Goal: Information Seeking & Learning: Learn about a topic

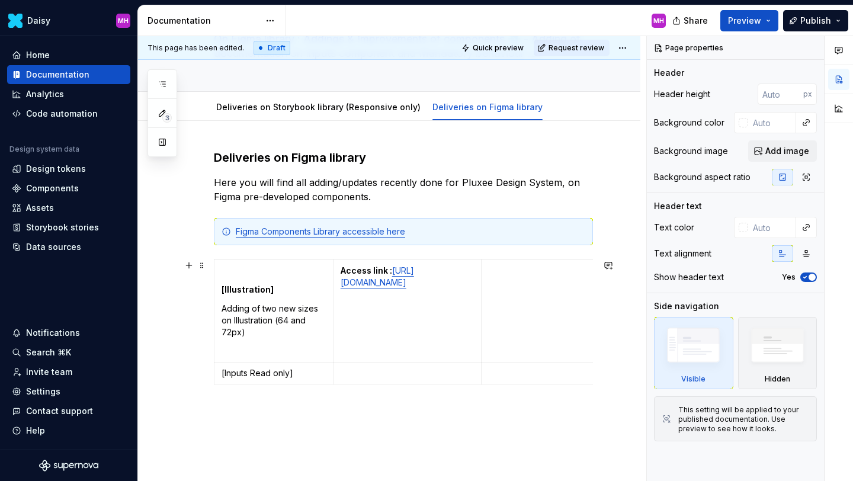
scroll to position [153, 0]
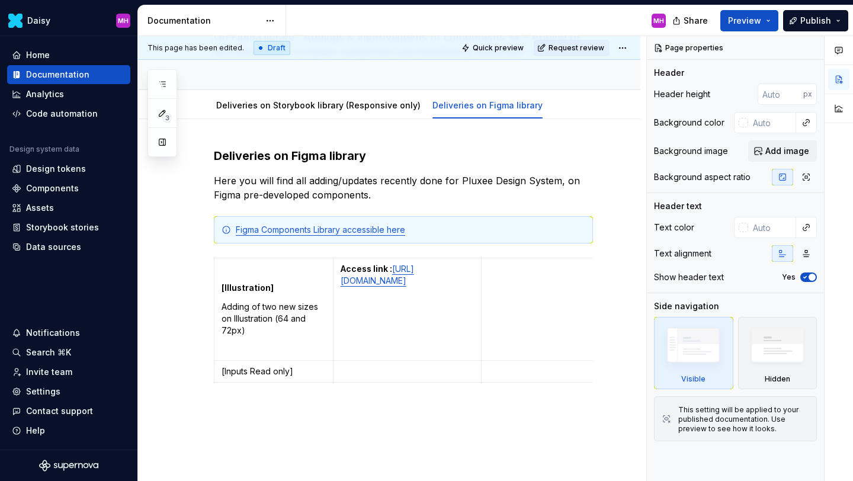
type textarea "*"
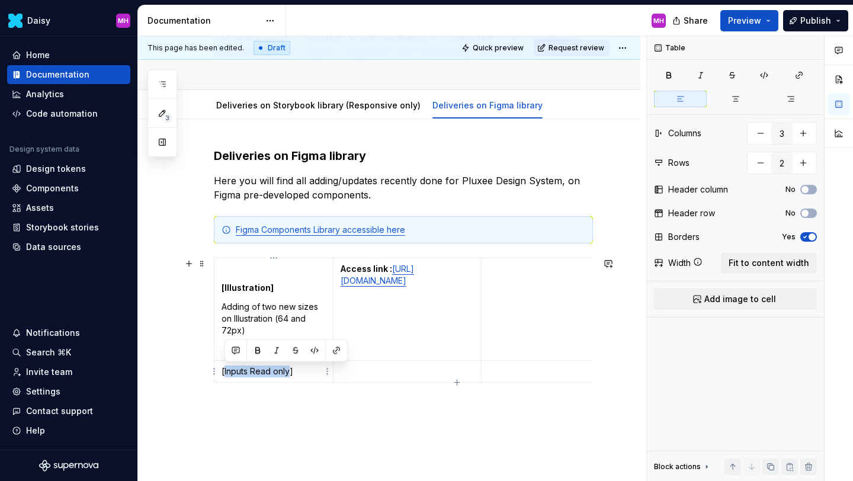
drag, startPoint x: 289, startPoint y: 371, endPoint x: 224, endPoint y: 372, distance: 65.2
click at [224, 372] on p "[Inputs Read only]" at bounding box center [274, 371] width 104 height 12
click at [277, 370] on p "[Illustration]" at bounding box center [274, 371] width 104 height 12
drag, startPoint x: 272, startPoint y: 372, endPoint x: 221, endPoint y: 372, distance: 50.9
click at [222, 372] on p "[Illustration]" at bounding box center [274, 371] width 104 height 12
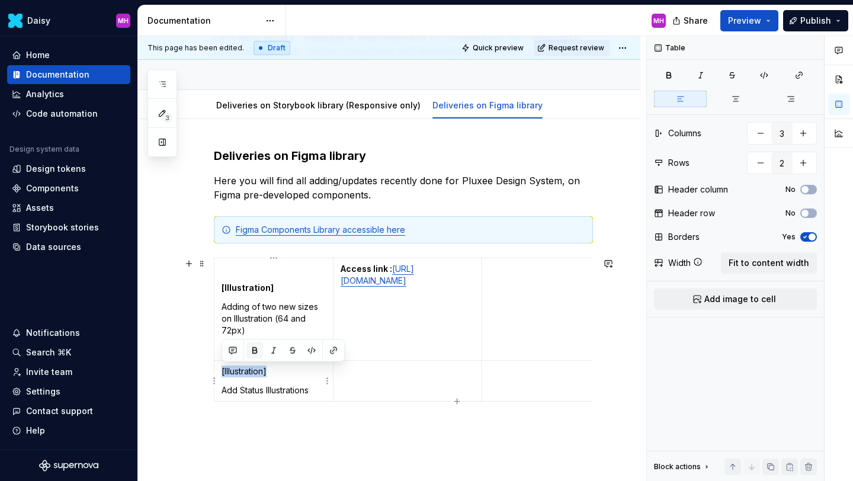
click at [252, 352] on button "button" at bounding box center [254, 350] width 17 height 17
click at [316, 391] on p "Add Status Illustrations" at bounding box center [274, 390] width 104 height 12
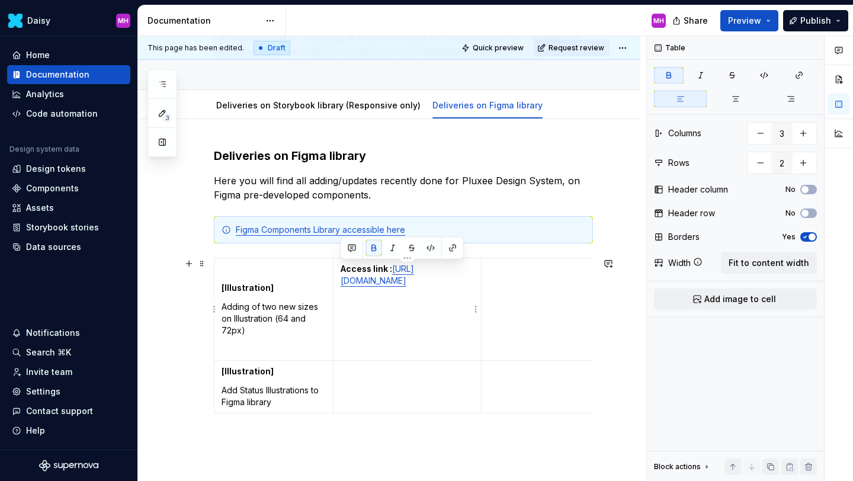
drag, startPoint x: 392, startPoint y: 271, endPoint x: 341, endPoint y: 269, distance: 51.5
click at [341, 269] on strong "Access link :" at bounding box center [367, 269] width 52 height 10
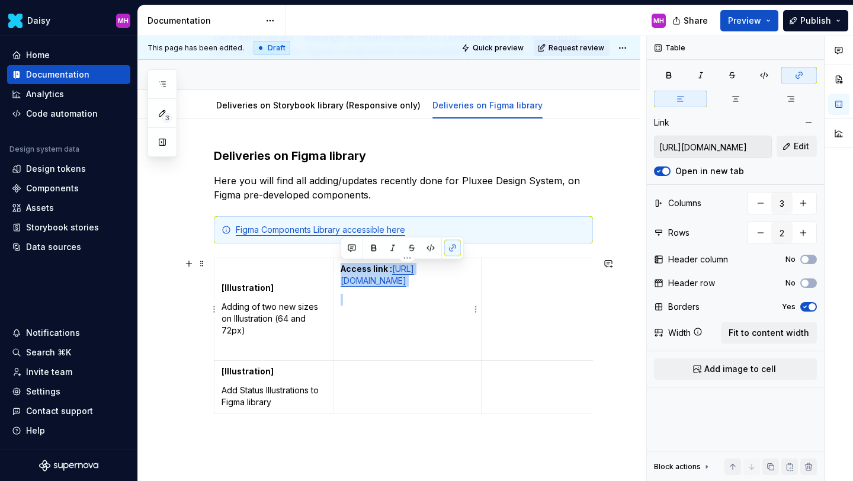
drag, startPoint x: 454, startPoint y: 336, endPoint x: 339, endPoint y: 272, distance: 131.5
click at [339, 272] on td "Access link : [URL][DOMAIN_NAME]" at bounding box center [407, 309] width 149 height 102
copy p "Access link : [URL][DOMAIN_NAME]"
click at [348, 367] on p at bounding box center [408, 371] width 134 height 12
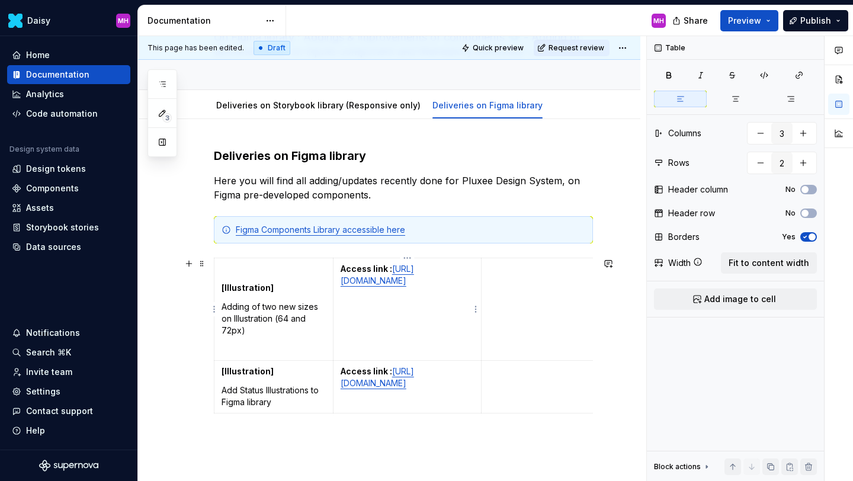
click at [425, 355] on td "Access link : [URL][DOMAIN_NAME]" at bounding box center [407, 309] width 149 height 102
click at [287, 352] on p at bounding box center [274, 350] width 104 height 12
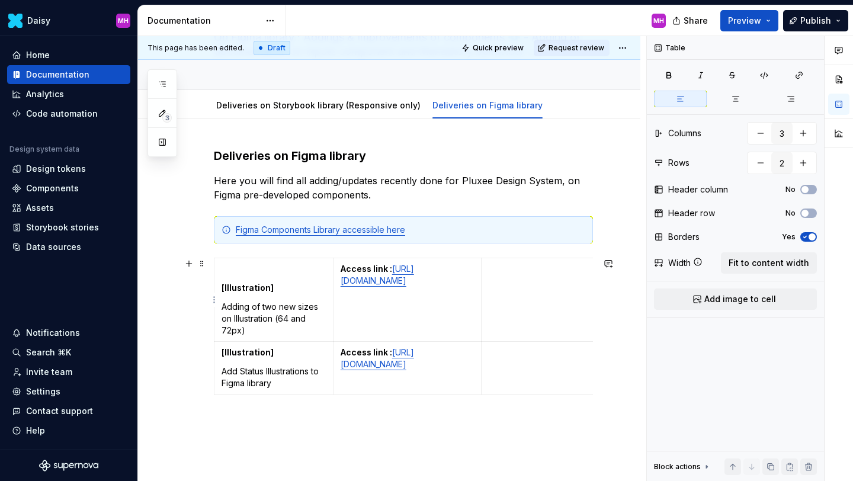
click at [511, 276] on td at bounding box center [591, 300] width 219 height 84
click at [457, 423] on icon "button" at bounding box center [456, 422] width 9 height 9
type input "3"
click at [235, 411] on p at bounding box center [274, 405] width 104 height 12
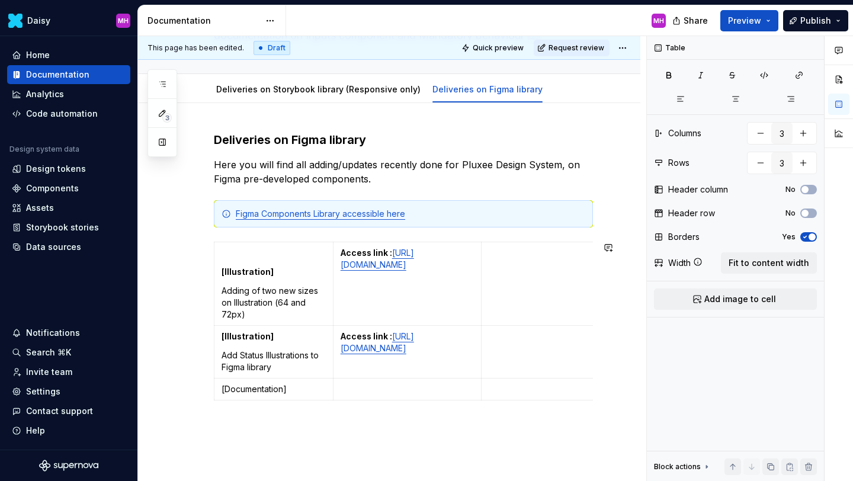
click at [224, 395] on p "[Documentation]" at bounding box center [274, 389] width 104 height 12
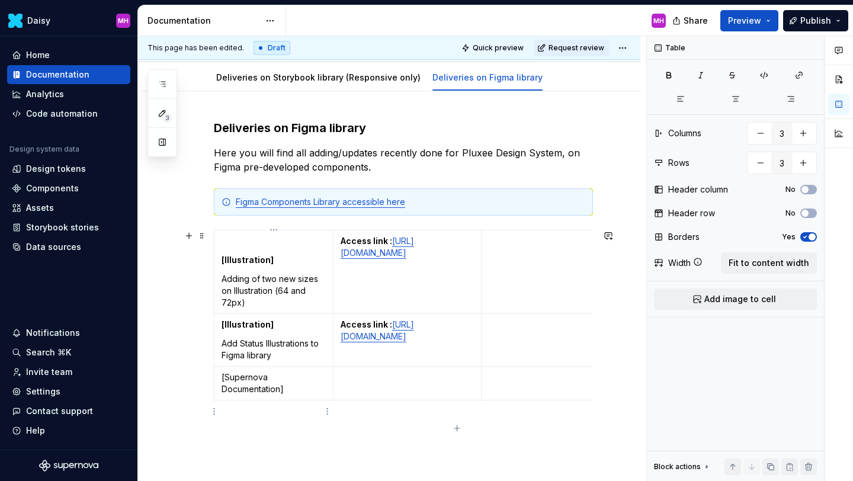
click at [291, 395] on p "[Supernova Documentation]" at bounding box center [274, 383] width 104 height 24
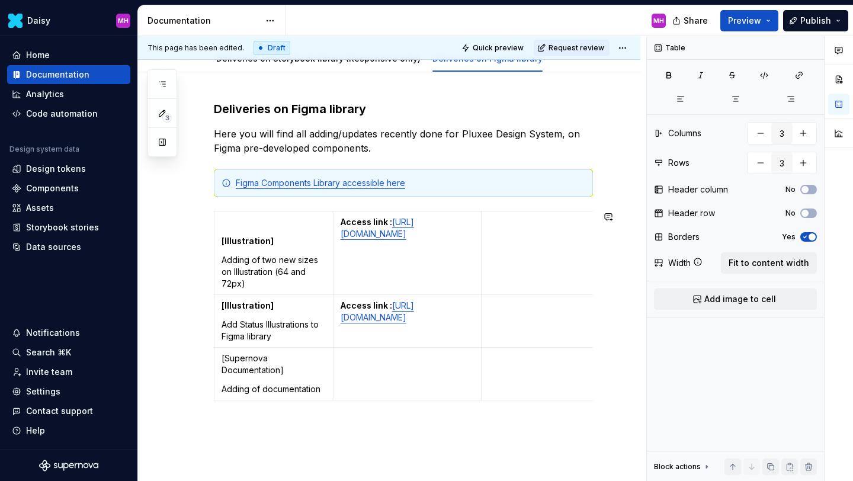
scroll to position [211, 0]
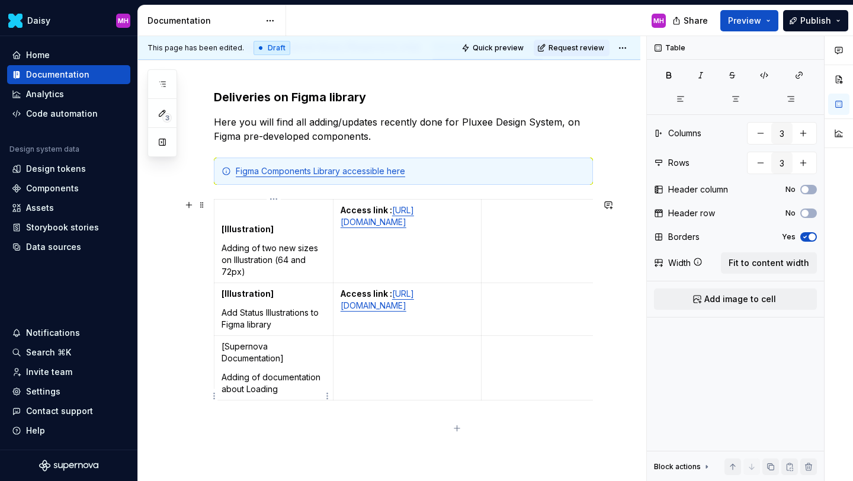
click at [245, 395] on p "Adding of documentation about Loading" at bounding box center [274, 383] width 104 height 24
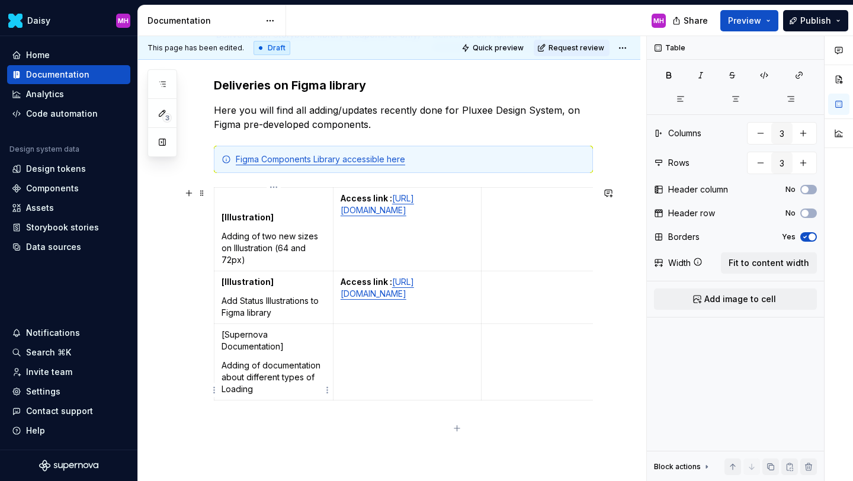
click at [279, 395] on p "Adding of documentation about different types of Loading" at bounding box center [274, 377] width 104 height 36
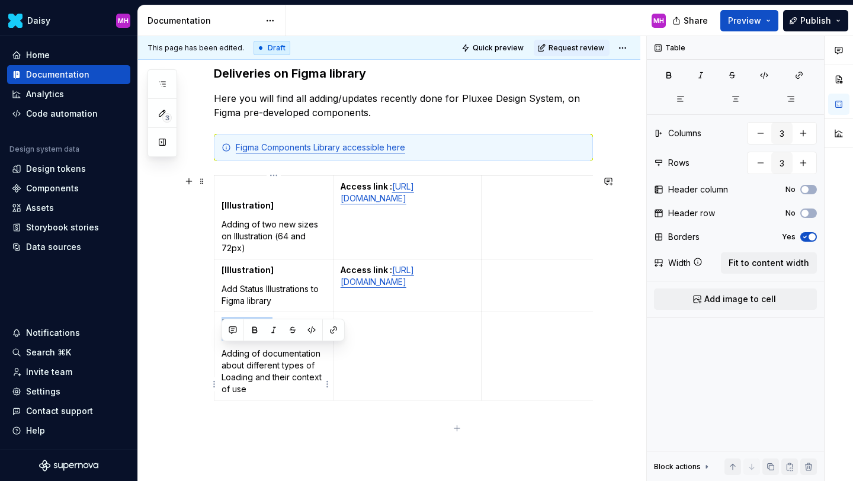
drag, startPoint x: 285, startPoint y: 361, endPoint x: 221, endPoint y: 351, distance: 65.4
click at [221, 351] on td "[Supernova Documentation] Adding of documentation about different types of Load…" at bounding box center [273, 356] width 119 height 88
click at [256, 329] on button "button" at bounding box center [254, 330] width 17 height 17
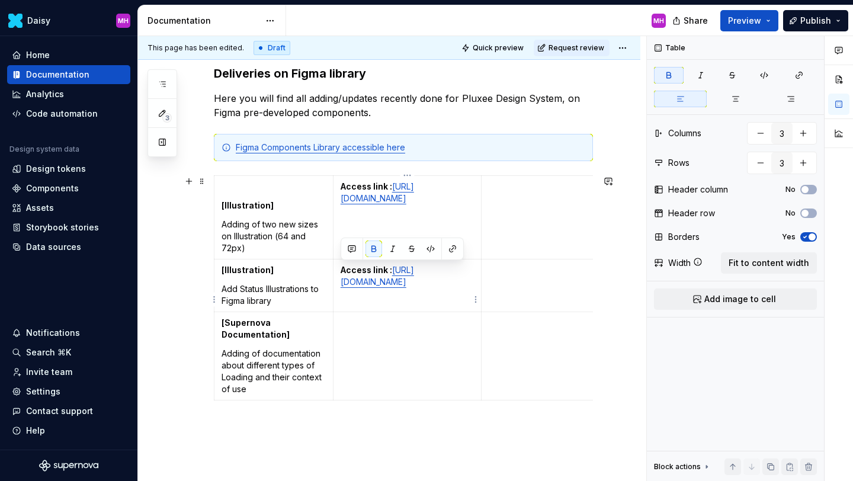
drag, startPoint x: 400, startPoint y: 272, endPoint x: 341, endPoint y: 272, distance: 58.6
click at [341, 272] on p "Access link : [URL][DOMAIN_NAME]" at bounding box center [408, 276] width 134 height 24
copy strong "Access link :"
click at [351, 358] on td at bounding box center [407, 356] width 149 height 88
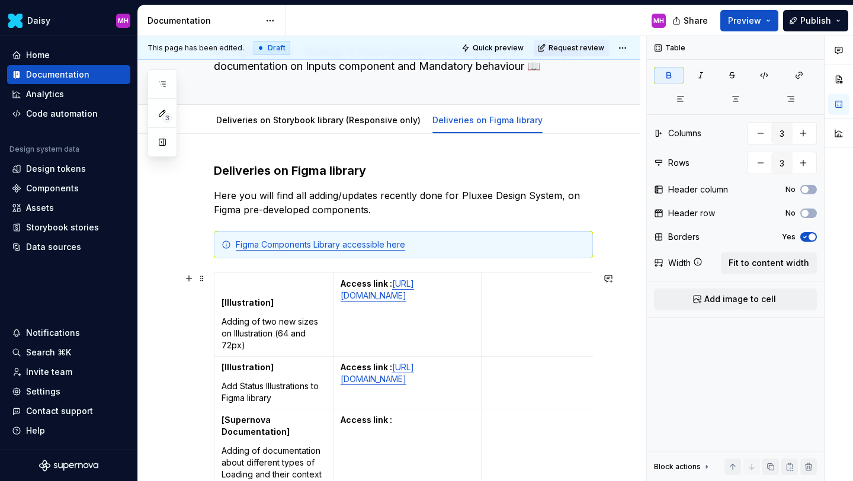
scroll to position [0, 0]
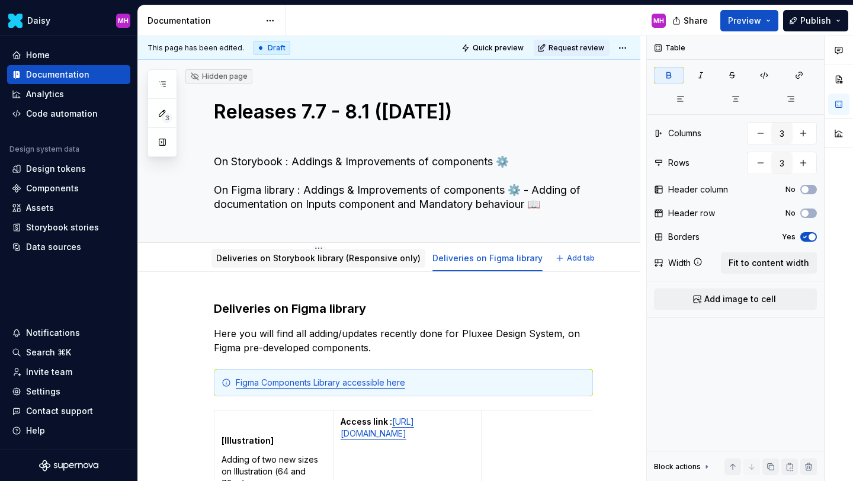
click at [361, 260] on link "Deliveries on Storybook library (Responsive only)" at bounding box center [318, 258] width 204 height 10
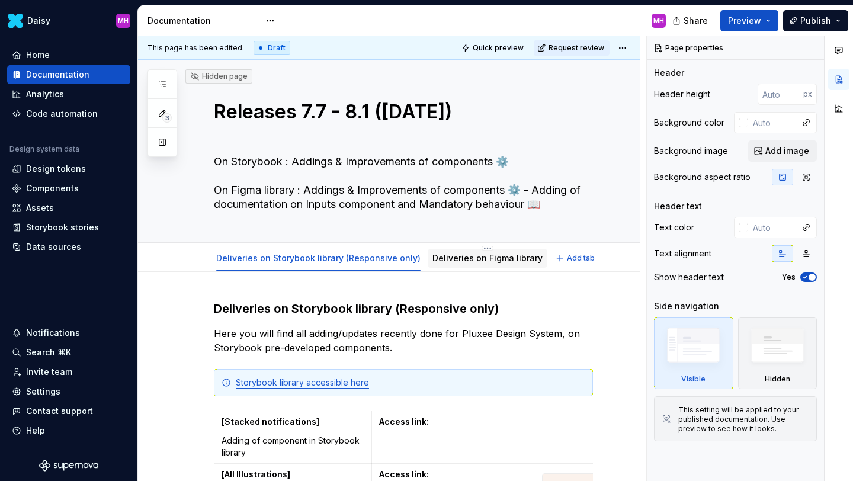
click at [451, 259] on link "Deliveries on Figma library" at bounding box center [487, 258] width 110 height 10
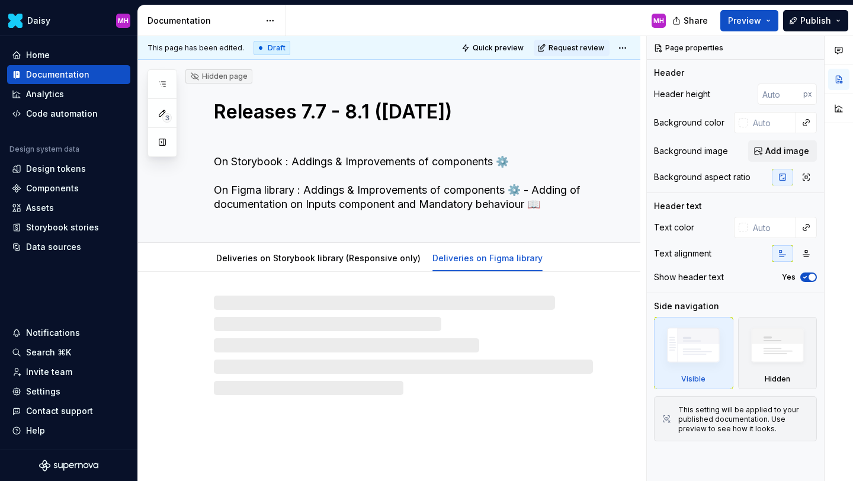
type textarea "*"
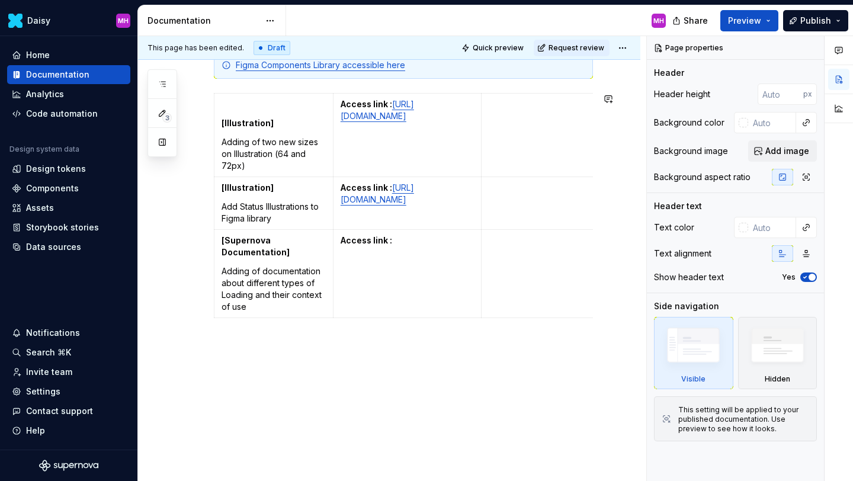
scroll to position [338, 0]
click at [407, 246] on p "Access link :" at bounding box center [408, 241] width 134 height 12
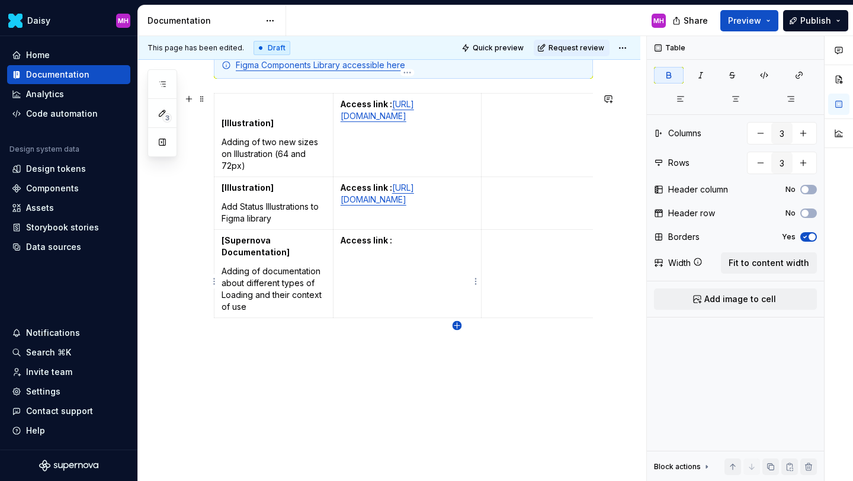
click at [457, 326] on icon "button" at bounding box center [456, 325] width 5 height 5
type input "4"
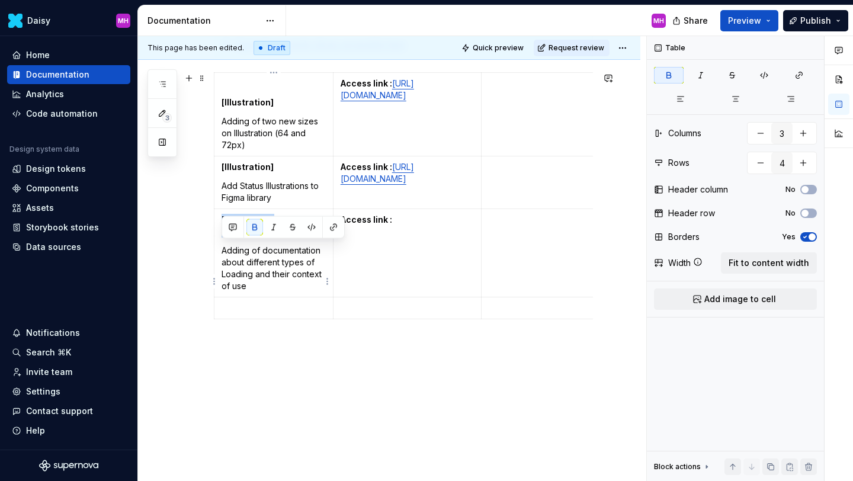
drag, startPoint x: 288, startPoint y: 260, endPoint x: 222, endPoint y: 245, distance: 68.1
click at [222, 237] on p "[Supernova Documentation]" at bounding box center [274, 226] width 104 height 24
copy strong "[Supernova Documentation]"
click at [236, 314] on p at bounding box center [274, 308] width 104 height 12
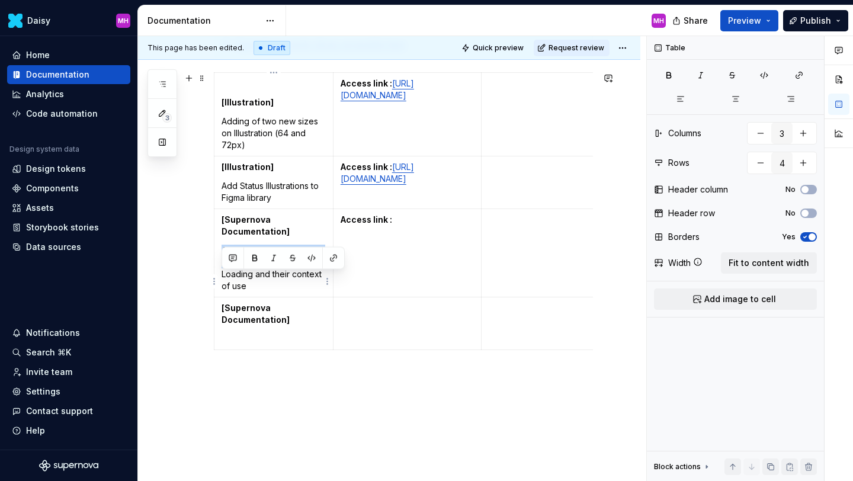
drag, startPoint x: 243, startPoint y: 294, endPoint x: 219, endPoint y: 282, distance: 27.3
click at [219, 282] on td "[Supernova Documentation] Adding of documentation about different types of Load…" at bounding box center [273, 253] width 119 height 88
copy p "Adding of documentation about"
click at [233, 345] on p at bounding box center [274, 339] width 104 height 12
paste div
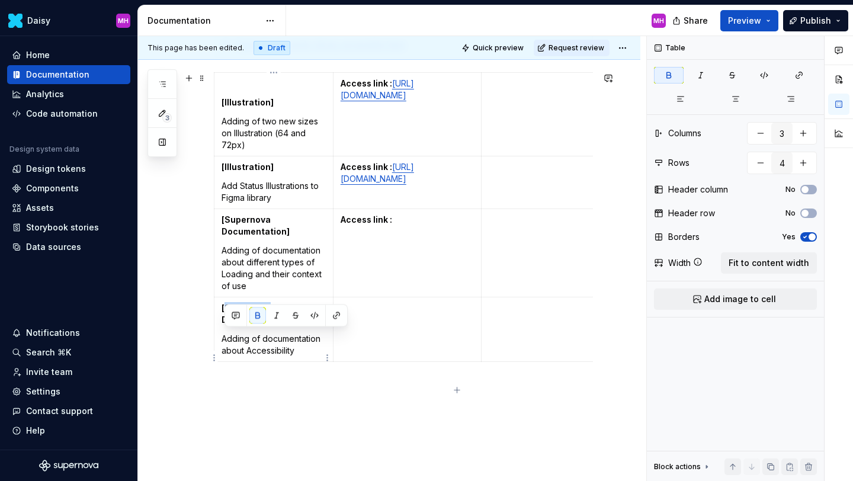
drag, startPoint x: 268, startPoint y: 335, endPoint x: 226, endPoint y: 341, distance: 42.4
click at [226, 325] on strong "[Supernova Documentation]" at bounding box center [256, 314] width 68 height 22
click at [307, 345] on p "Adding of documentation about Accessibility" at bounding box center [274, 333] width 104 height 24
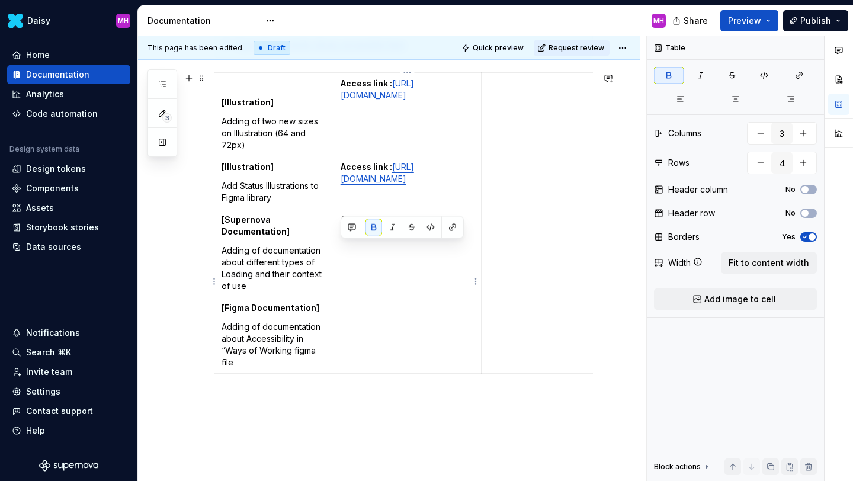
drag, startPoint x: 399, startPoint y: 249, endPoint x: 341, endPoint y: 249, distance: 58.0
click at [341, 226] on p "Access link :" at bounding box center [408, 220] width 134 height 12
copy strong "Access link :"
click at [369, 314] on p at bounding box center [408, 308] width 134 height 12
type textarea "*"
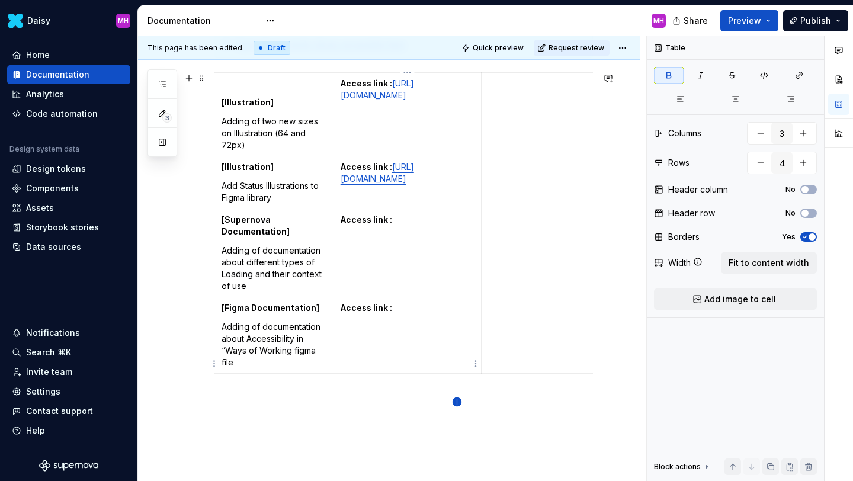
click at [455, 401] on icon "button" at bounding box center [456, 401] width 9 height 9
type input "5"
click at [289, 390] on p at bounding box center [274, 384] width 104 height 12
click at [226, 390] on p "[Cards components]" at bounding box center [274, 384] width 104 height 12
click at [225, 409] on p at bounding box center [274, 403] width 104 height 12
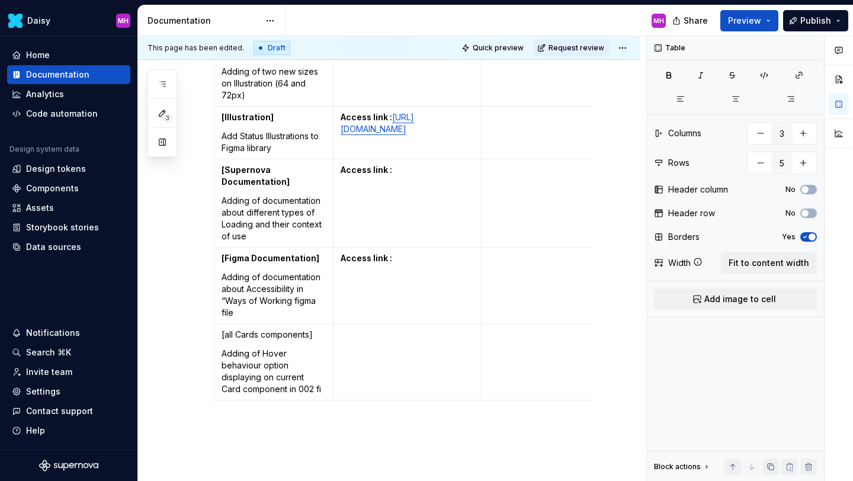
scroll to position [400, 0]
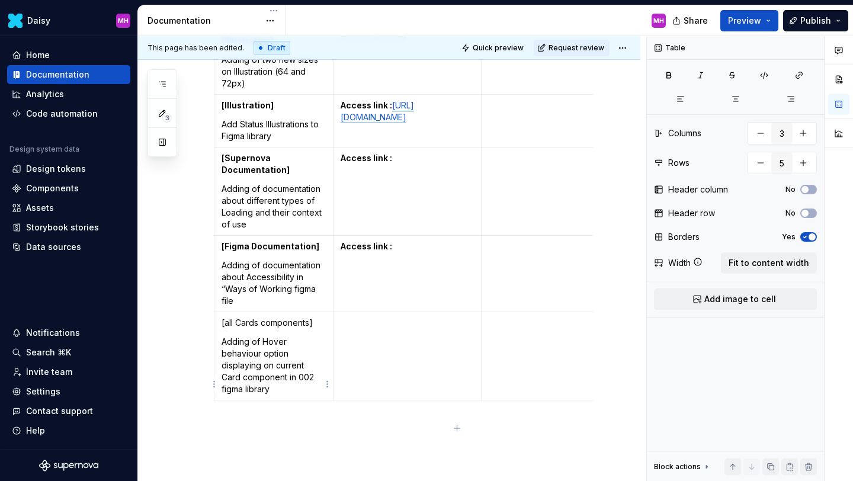
click at [246, 395] on p "Adding of Hover behaviour option displaying on current Card component in 002 fi…" at bounding box center [274, 365] width 104 height 59
click at [290, 395] on p "Adding of Hover behaviour option displaying on current Card component in 002 fi…" at bounding box center [274, 365] width 104 height 59
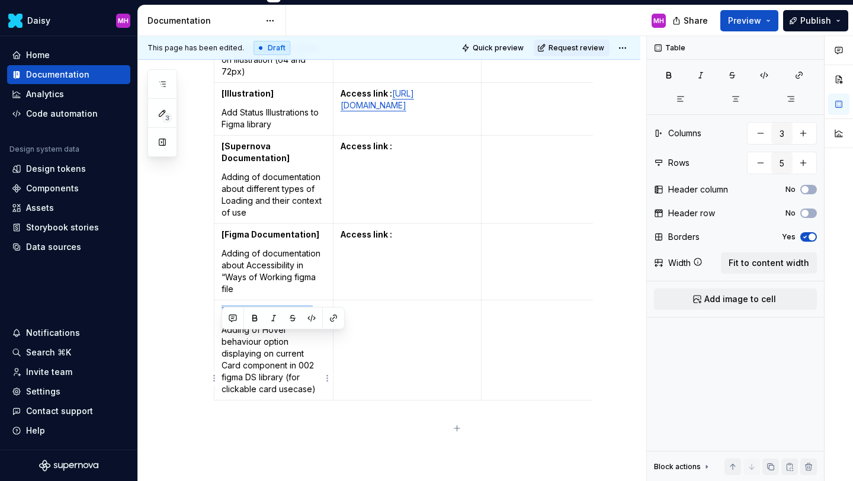
drag, startPoint x: 314, startPoint y: 338, endPoint x: 214, endPoint y: 338, distance: 100.1
click at [214, 338] on td "[all Cards components] Adding of Hover behaviour option displaying on current C…" at bounding box center [273, 350] width 119 height 100
click at [258, 320] on button "button" at bounding box center [254, 318] width 17 height 17
click at [379, 357] on td at bounding box center [407, 350] width 149 height 100
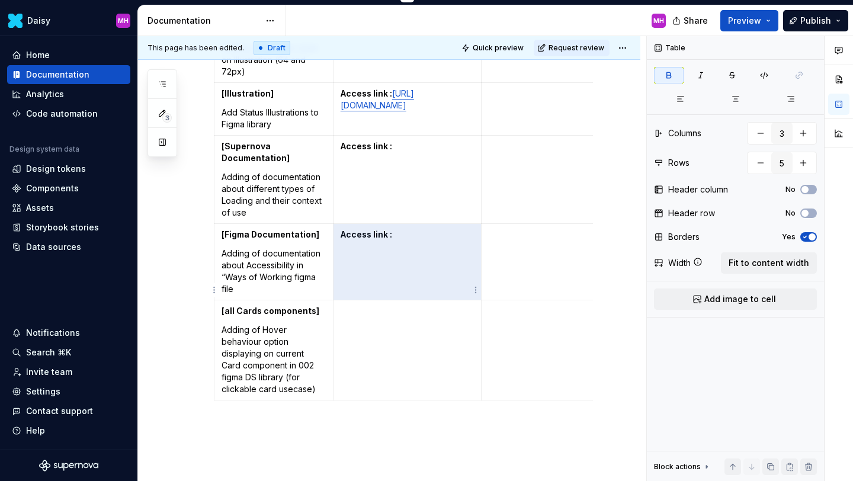
drag, startPoint x: 403, startPoint y: 261, endPoint x: 345, endPoint y: 263, distance: 58.1
click at [345, 240] on p "Access link :" at bounding box center [408, 235] width 134 height 12
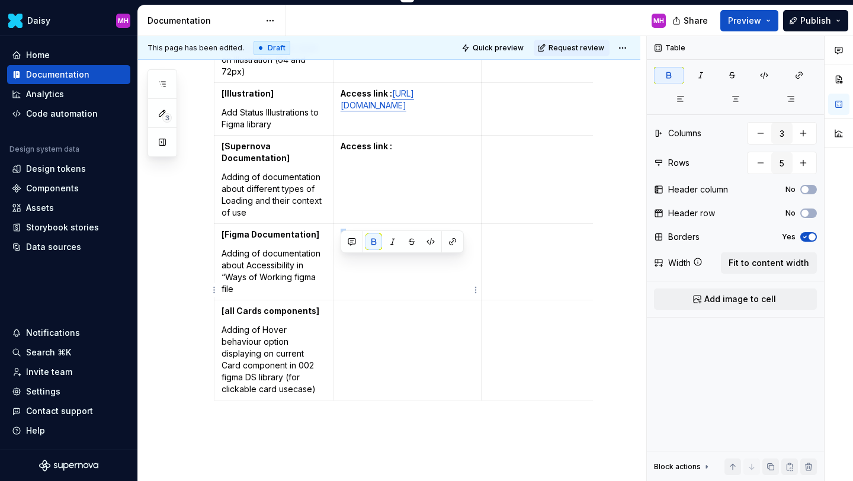
click at [345, 239] on strong "Access link :" at bounding box center [367, 234] width 52 height 10
drag, startPoint x: 339, startPoint y: 263, endPoint x: 389, endPoint y: 264, distance: 49.8
click at [390, 264] on td "Access link :" at bounding box center [407, 262] width 149 height 76
drag, startPoint x: 395, startPoint y: 263, endPoint x: 341, endPoint y: 267, distance: 54.6
click at [341, 240] on p "Access link :" at bounding box center [408, 235] width 134 height 12
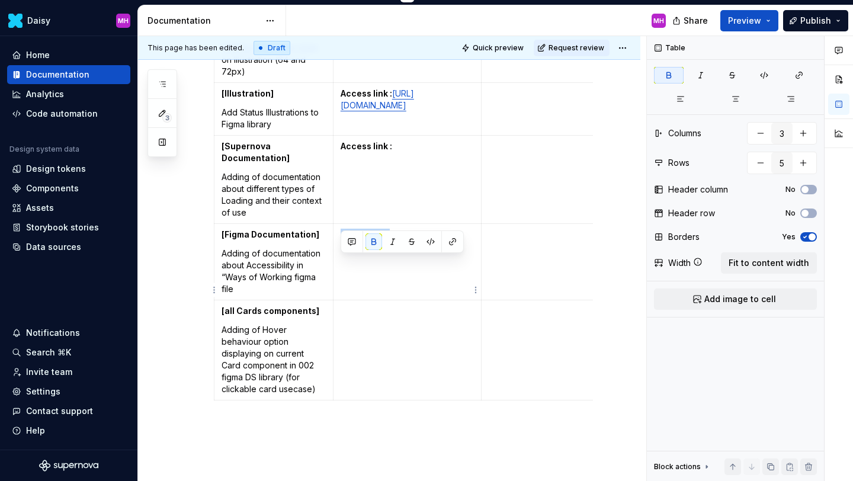
copy strong "Access link :"
click at [348, 346] on td at bounding box center [407, 350] width 149 height 100
click at [539, 361] on td at bounding box center [591, 350] width 219 height 100
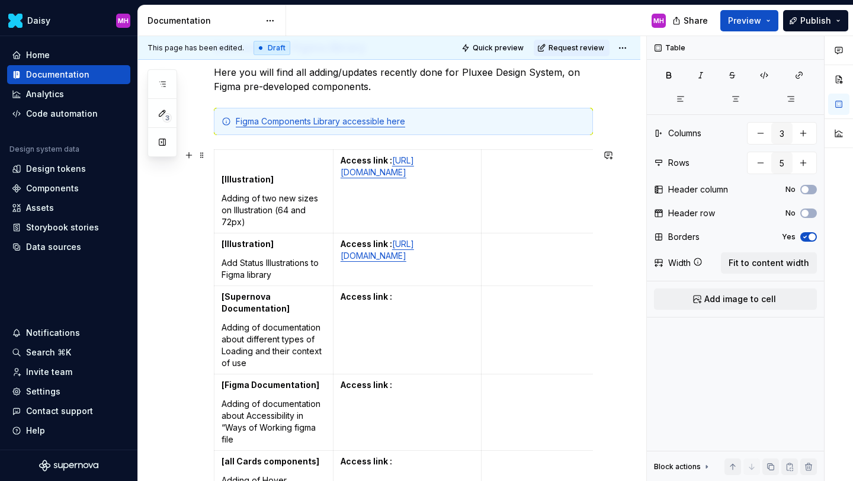
scroll to position [260, 0]
type textarea "*"
